Goal: Task Accomplishment & Management: Manage account settings

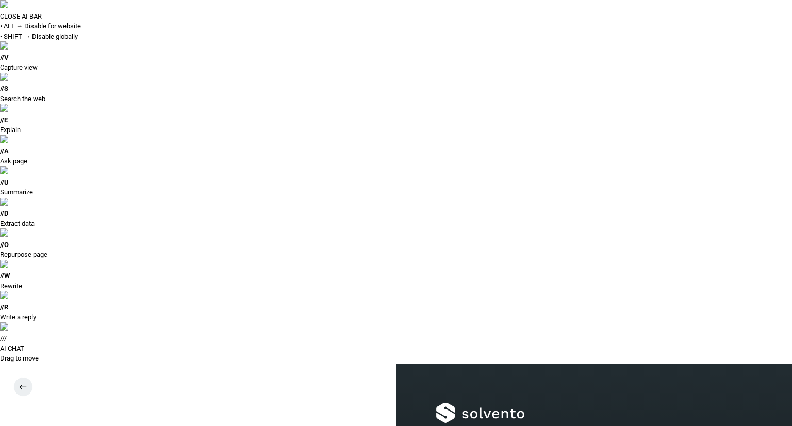
type input "**********"
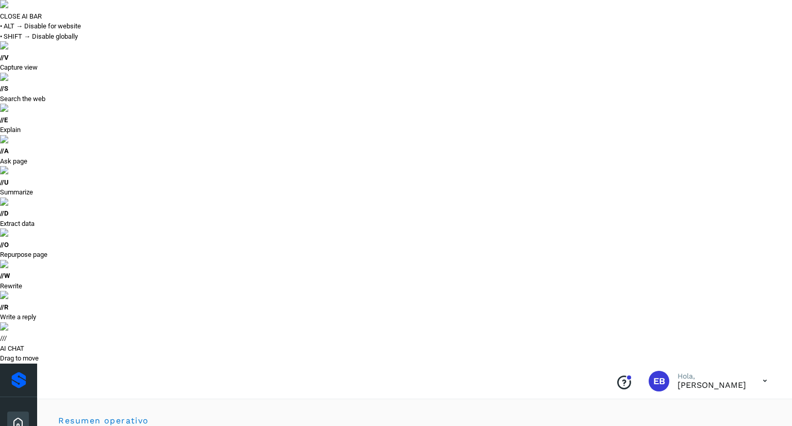
click at [650, 421] on button "Todas" at bounding box center [661, 430] width 76 height 19
click at [582, 421] on button "Para adelantar" at bounding box center [585, 430] width 77 height 19
